Goal: Information Seeking & Learning: Learn about a topic

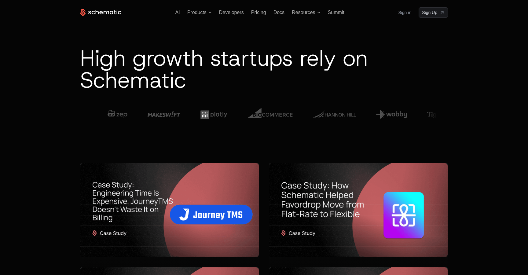
click at [182, 105] on div at bounding box center [416, 114] width 1155 height 23
click at [298, 12] on span "Resources" at bounding box center [303, 12] width 23 height 5
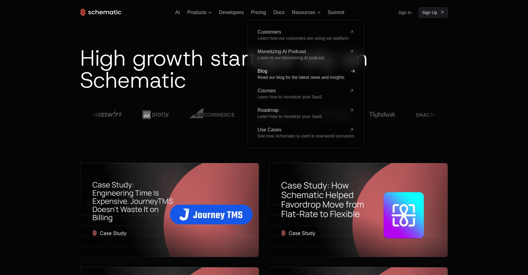
click at [259, 71] on span "Blog" at bounding box center [301, 71] width 89 height 5
click at [264, 72] on span "Blog" at bounding box center [301, 71] width 89 height 5
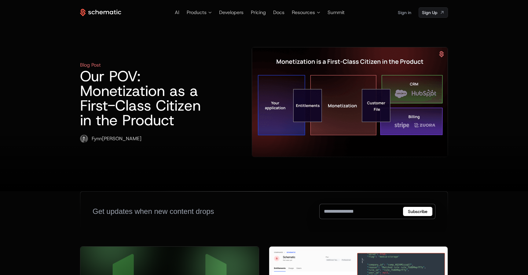
click at [300, 130] on div at bounding box center [264, 160] width 528 height 61
click at [313, 13] on span "Resources" at bounding box center [303, 12] width 23 height 7
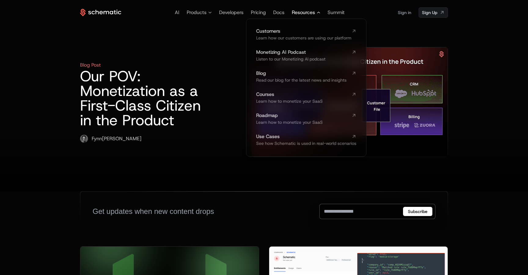
click at [313, 13] on span "Resources" at bounding box center [303, 12] width 23 height 7
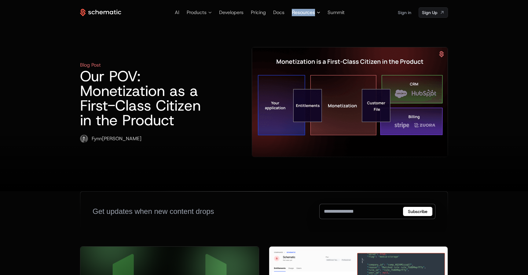
click at [313, 13] on span "Resources" at bounding box center [303, 12] width 23 height 7
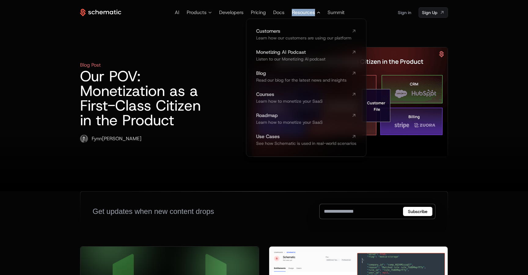
click at [304, 14] on span "Resources" at bounding box center [303, 12] width 23 height 7
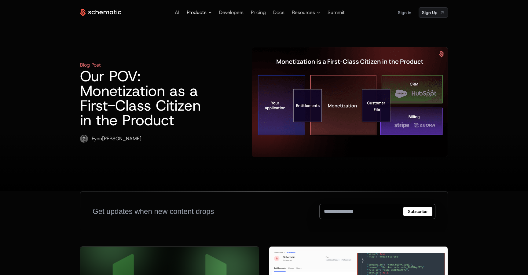
click at [209, 15] on span "Products" at bounding box center [199, 12] width 25 height 7
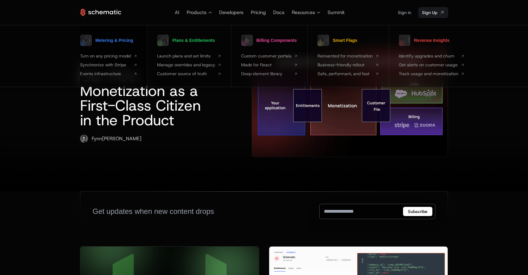
click at [115, 43] on link "Metering & Pricing" at bounding box center [106, 40] width 53 height 15
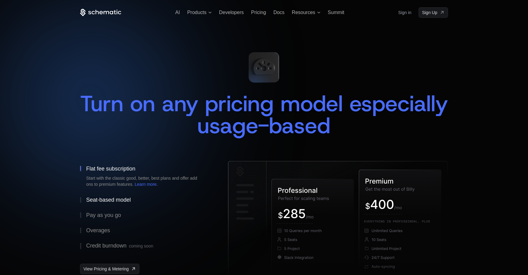
click at [111, 199] on div "Seat-based model" at bounding box center [108, 199] width 45 height 5
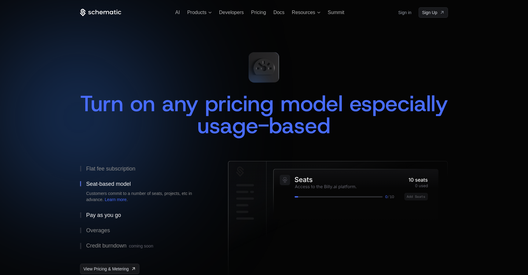
click at [110, 216] on div "Pay as you go" at bounding box center [103, 214] width 35 height 5
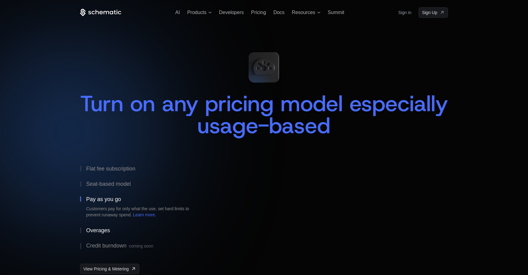
click at [104, 230] on div "Overages" at bounding box center [98, 229] width 24 height 5
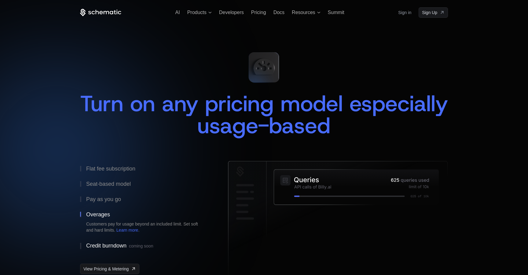
click at [109, 247] on div "Credit burndown coming soon" at bounding box center [119, 246] width 67 height 6
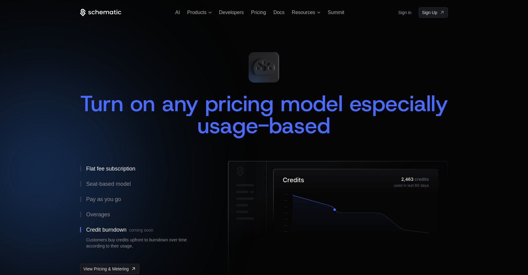
click at [116, 167] on div "Flat fee subscription" at bounding box center [110, 168] width 49 height 5
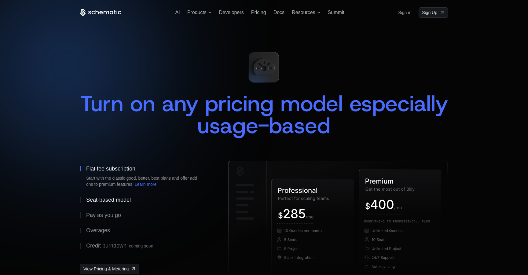
click at [122, 200] on div "Seat-based model" at bounding box center [108, 199] width 45 height 5
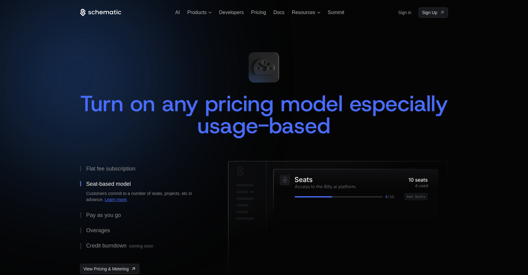
click at [120, 200] on link "Learn more" at bounding box center [116, 199] width 22 height 5
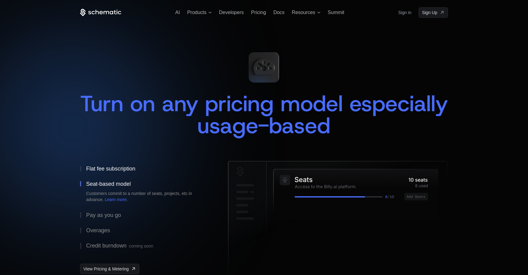
click at [131, 166] on div "Flat fee subscription" at bounding box center [110, 168] width 49 height 5
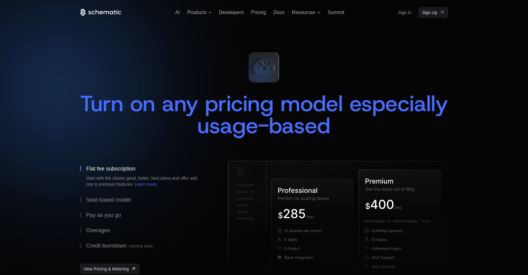
click at [83, 111] on div "Turn on any pricing model especially usage-based" at bounding box center [264, 115] width 368 height 44
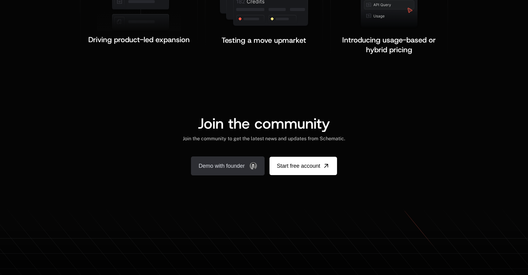
scroll to position [1061, 0]
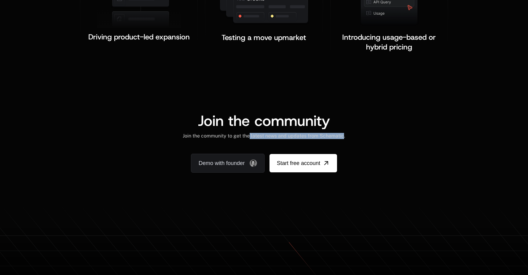
drag, startPoint x: 342, startPoint y: 129, endPoint x: 249, endPoint y: 127, distance: 93.5
click at [249, 133] on div "Join the community to get the latest news and updates from Schematic." at bounding box center [264, 136] width 162 height 6
click at [267, 125] on div "Join the community Join the community to get the latest news and updates from S…" at bounding box center [264, 126] width 338 height 26
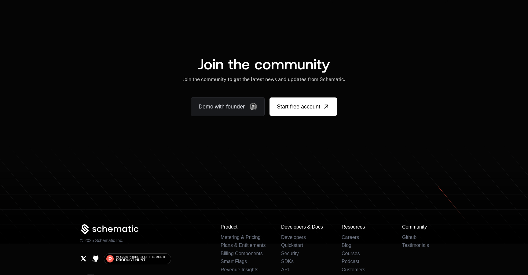
scroll to position [1117, 0]
